Goal: Find specific page/section: Find specific page/section

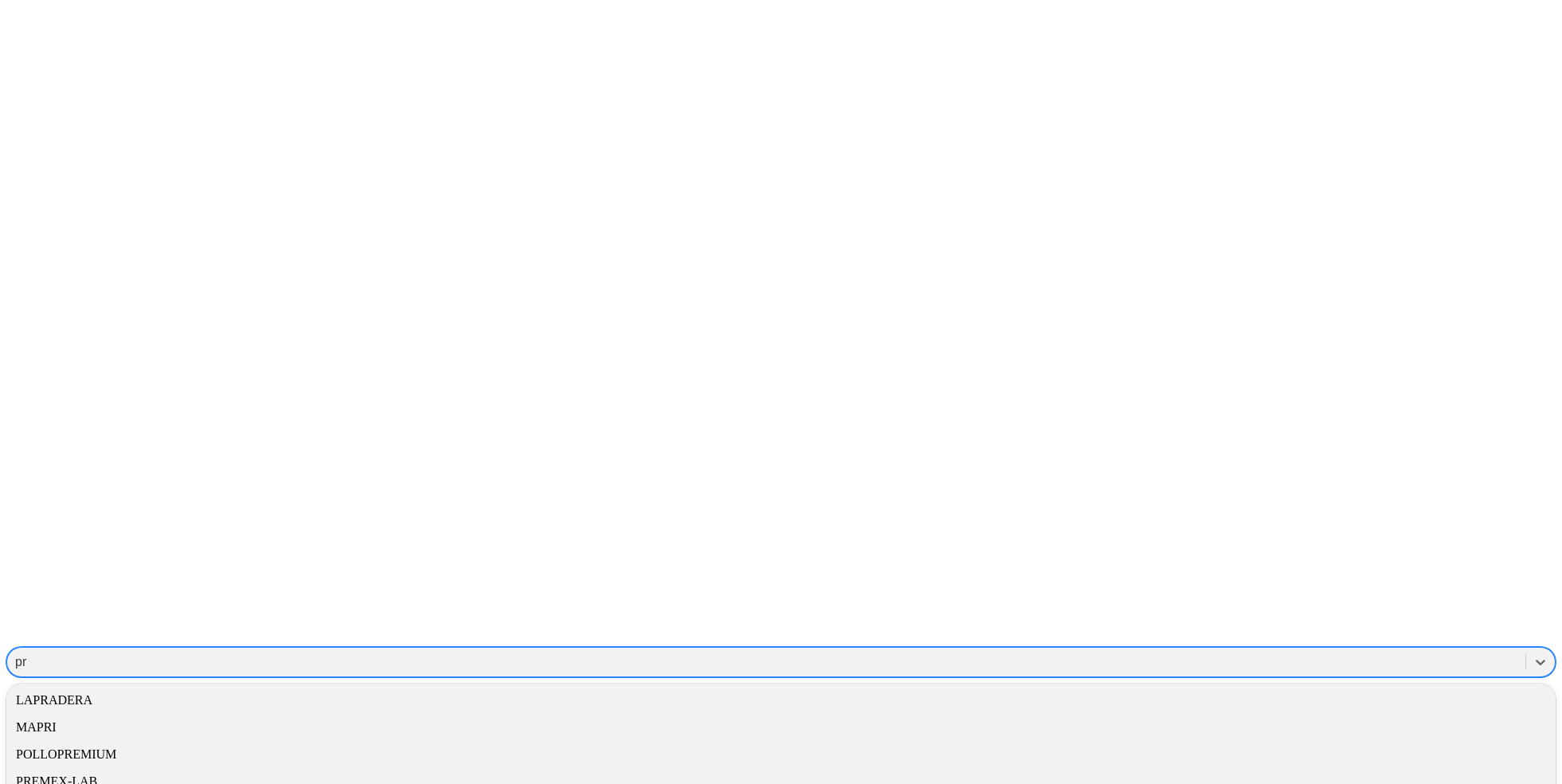
type input "pro"
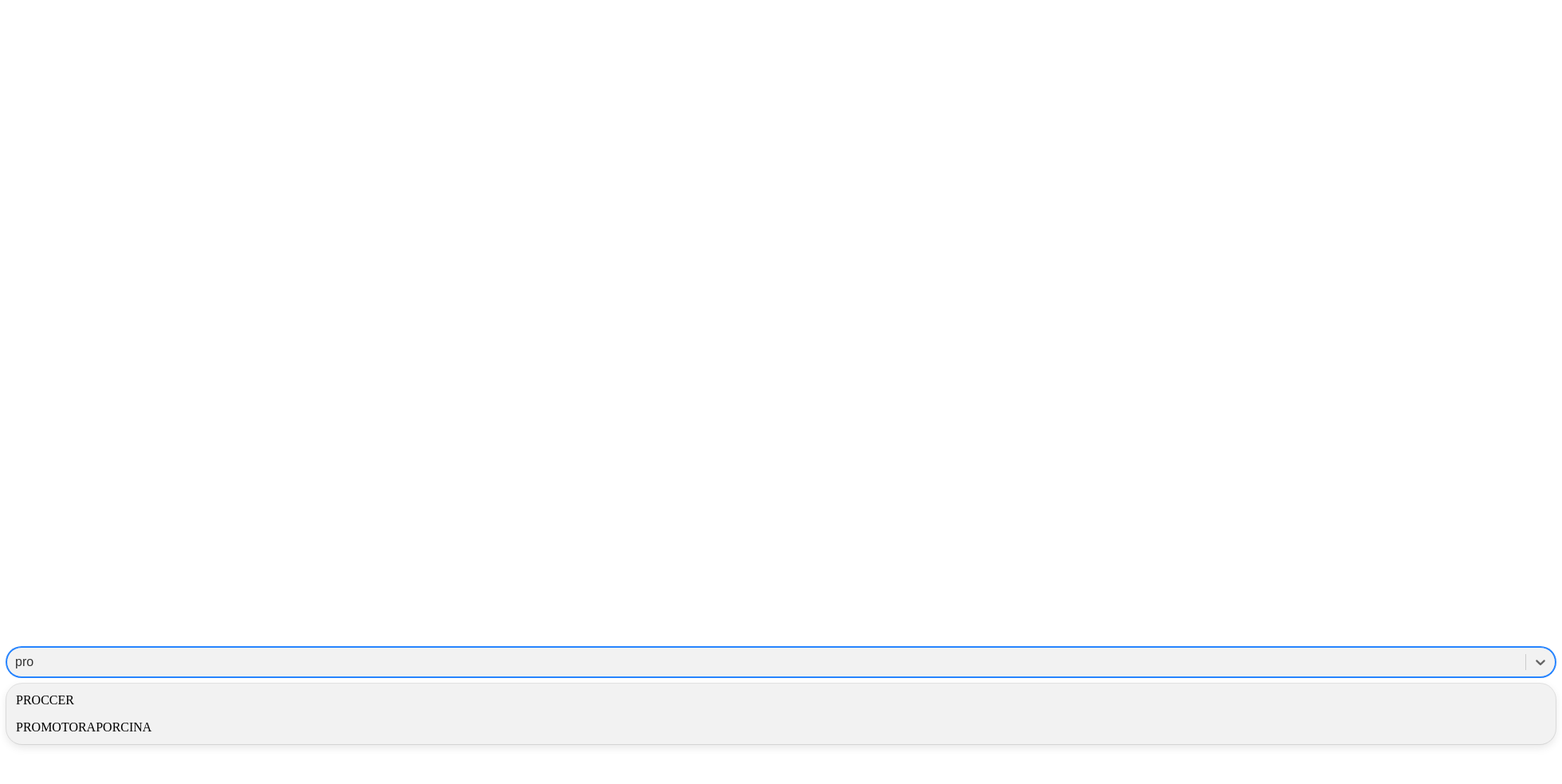
click at [1273, 687] on div "PROCCER" at bounding box center [781, 700] width 1549 height 27
